Goal: Task Accomplishment & Management: Use online tool/utility

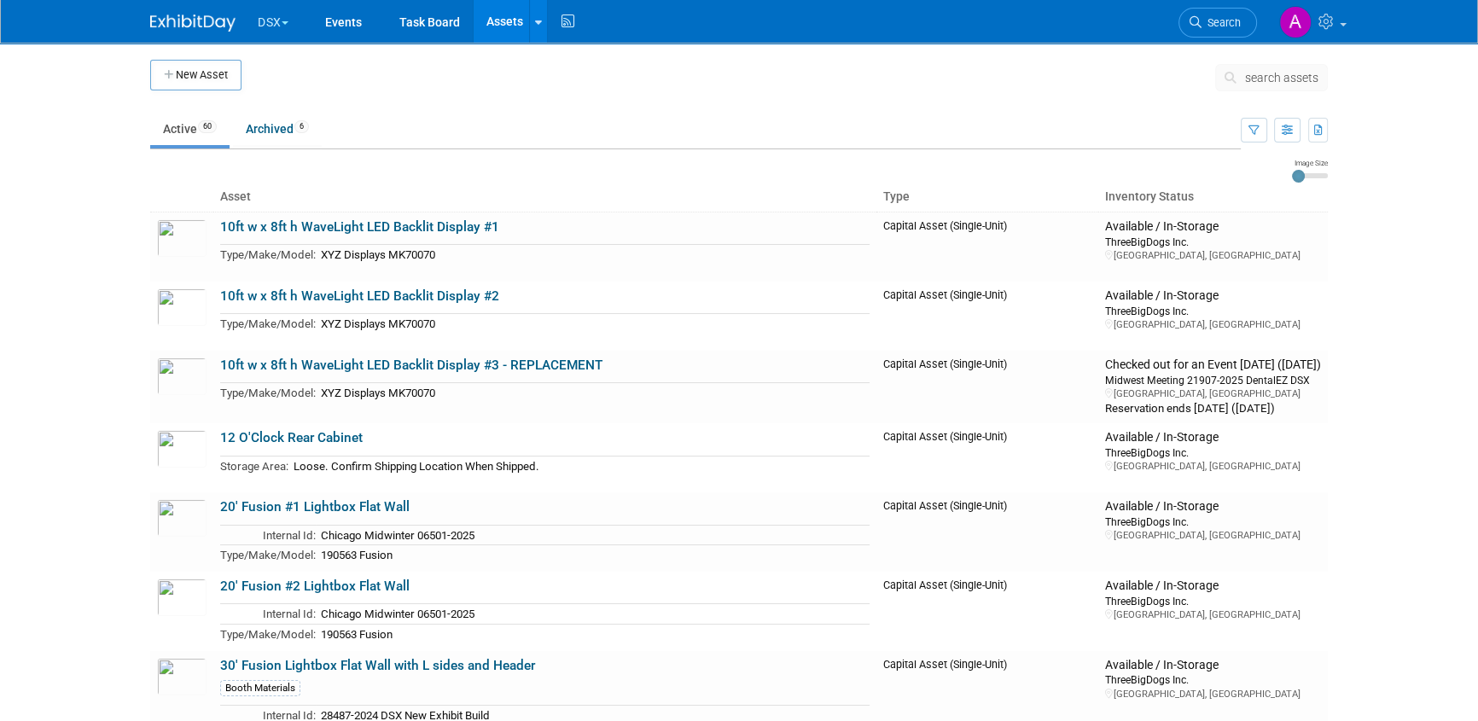
click at [1298, 77] on span "search assets" at bounding box center [1281, 78] width 73 height 14
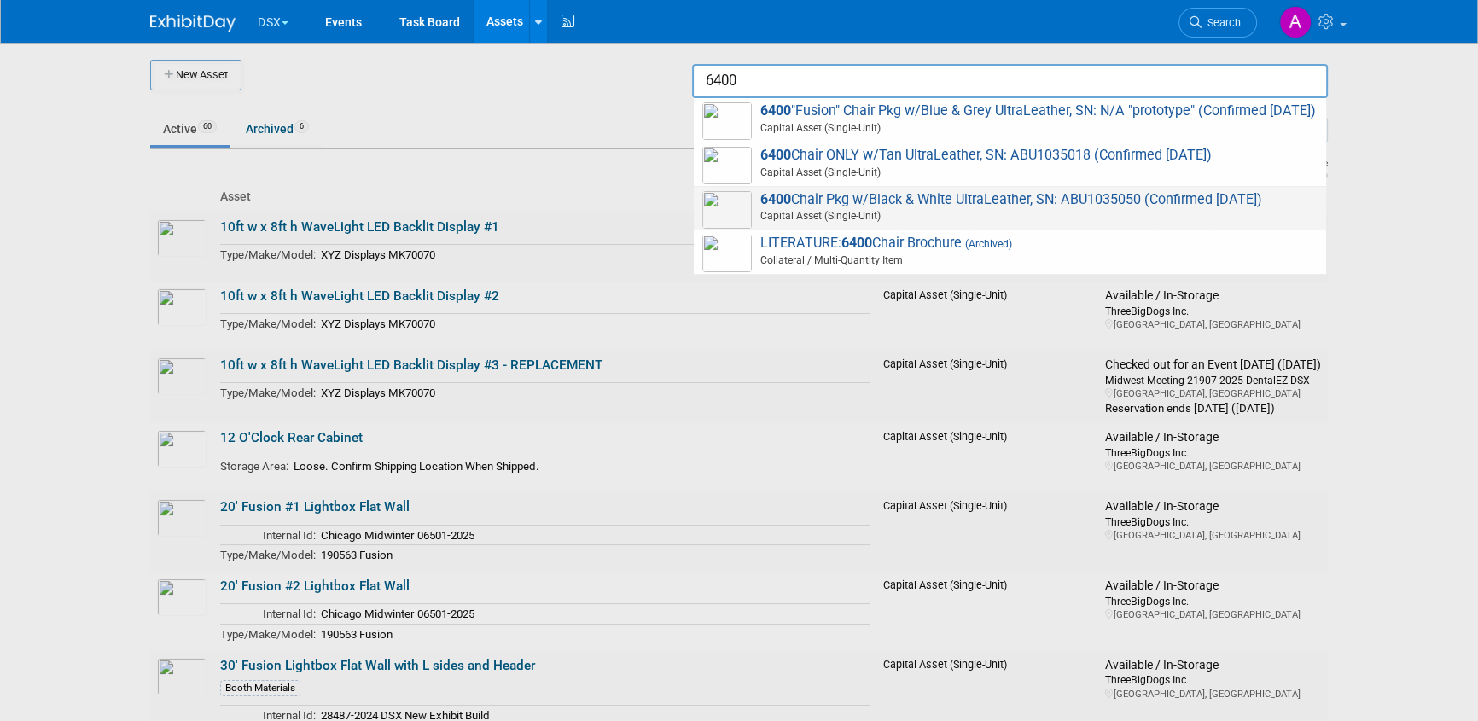
click at [946, 222] on span "6400 Chair Pkg w/Black & White UltraLeather, SN: ABU1035050 (Confirmed [DATE]) …" at bounding box center [1009, 208] width 615 height 35
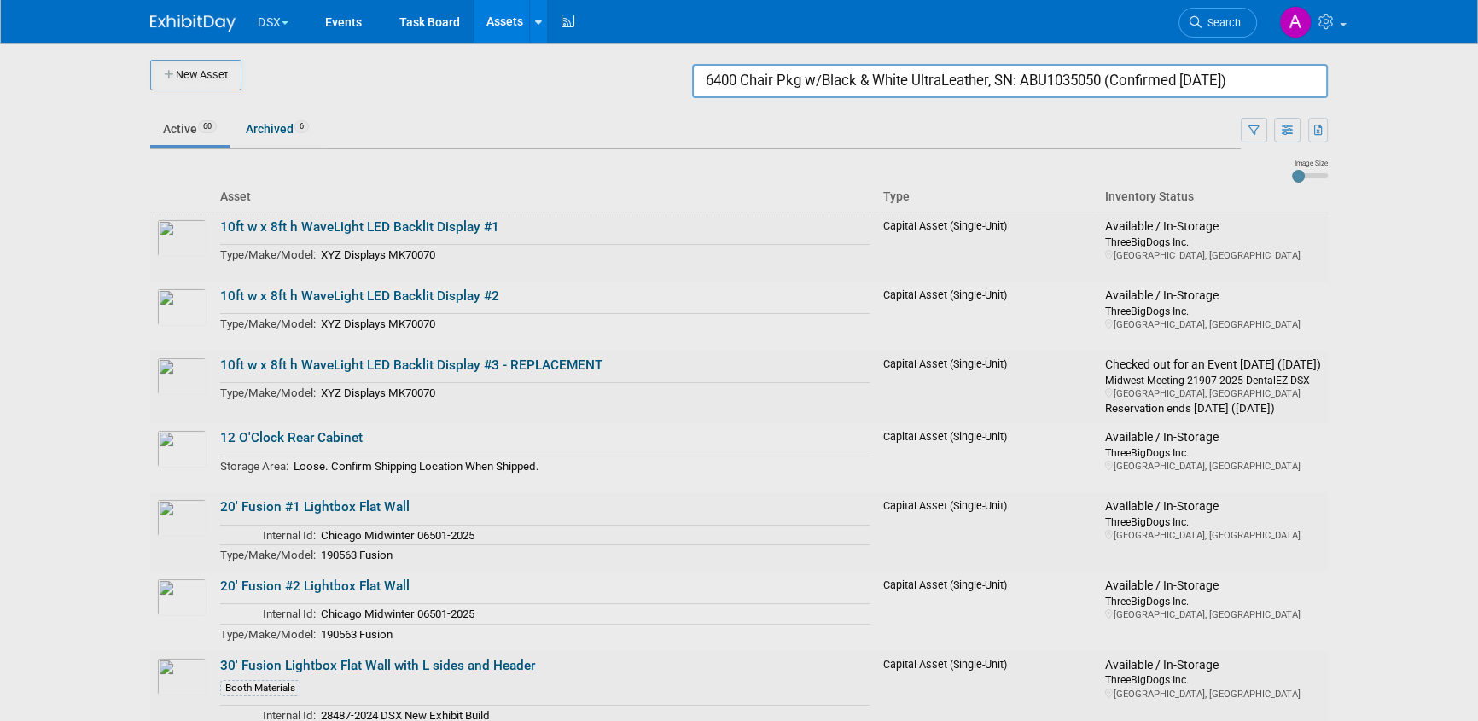
click at [1259, 83] on input "6400 Chair Pkg w/Black & White UltraLeather, SN: ABU1035050 (Confirmed [DATE])" at bounding box center [1010, 81] width 636 height 34
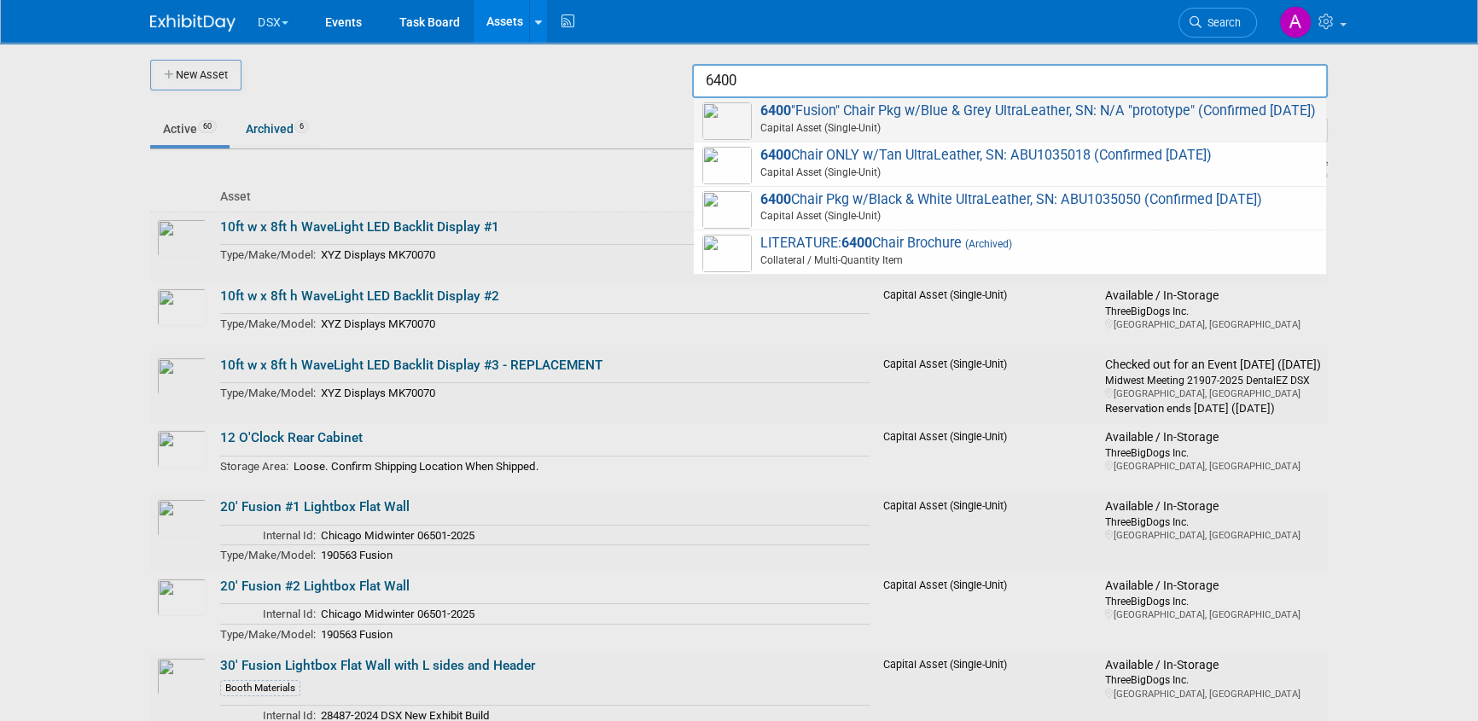
click at [987, 109] on span "6400 "Fusion" Chair Pkg w/Blue & Grey UltraLeather, SN: N/A "prototype" (Confir…" at bounding box center [1009, 119] width 615 height 35
type input "6400 "Fusion" Chair Pkg w/Blue & Grey UltraLeather, SN: N/A "prototype" (Confir…"
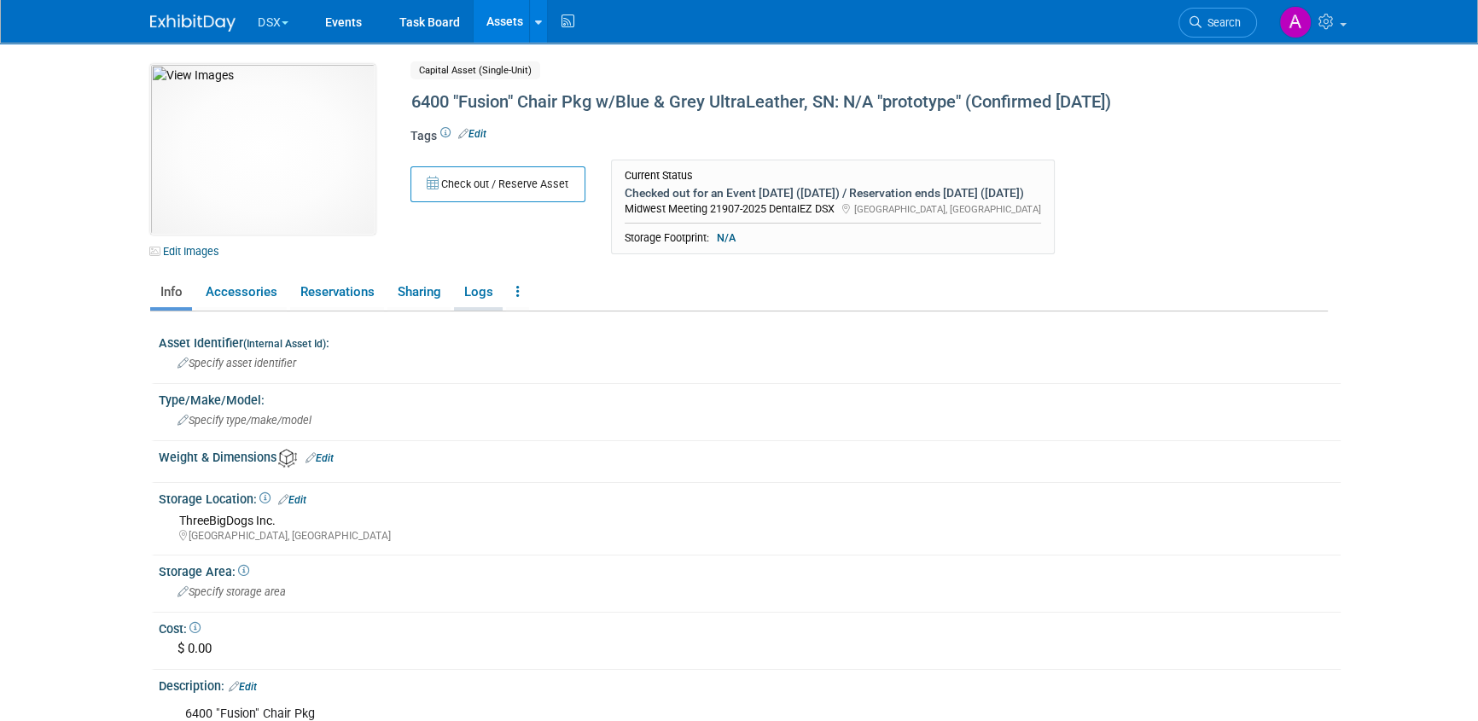
click at [465, 296] on link "Logs" at bounding box center [478, 292] width 49 height 30
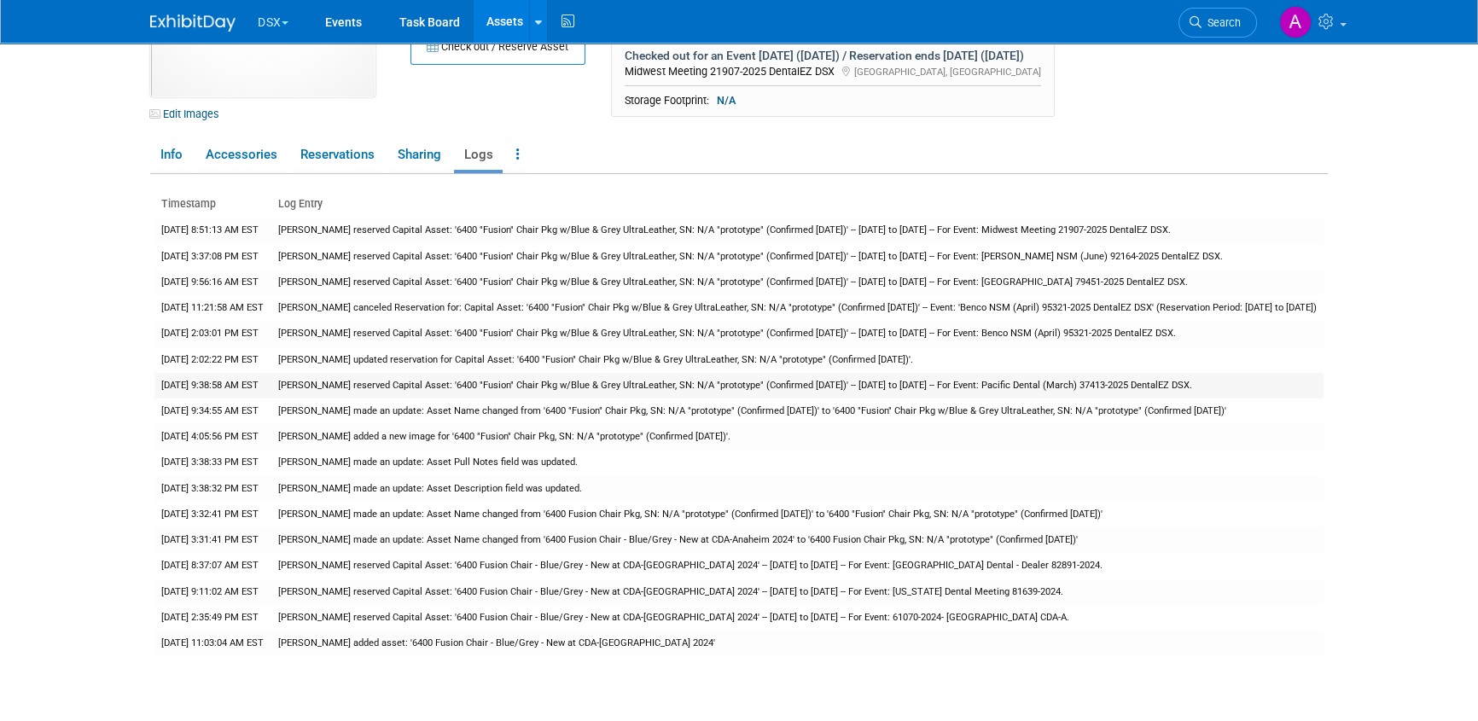
scroll to position [294, 0]
